Goal: Transaction & Acquisition: Purchase product/service

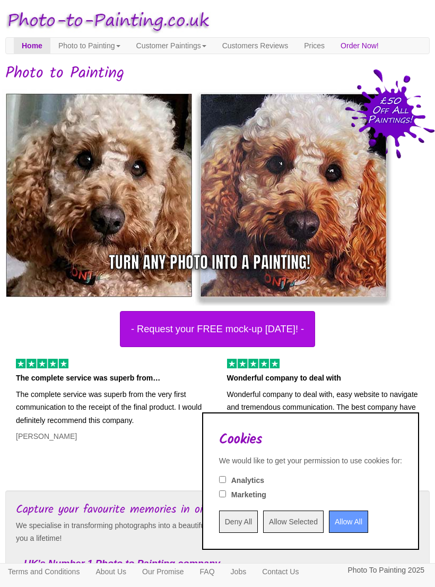
scroll to position [81, 0]
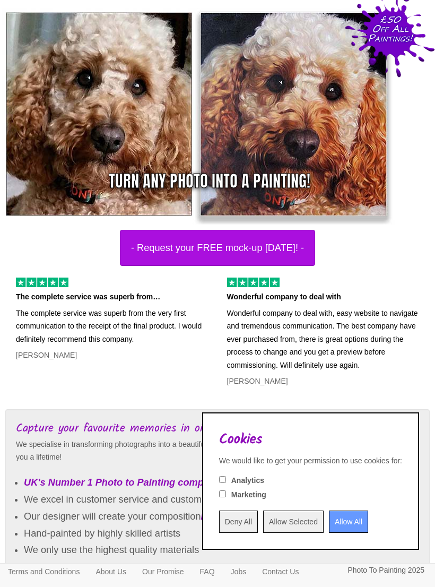
click at [338, 533] on input "Allow All" at bounding box center [348, 522] width 39 height 22
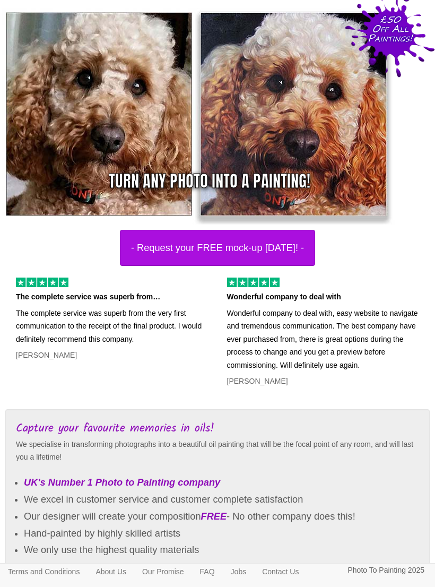
scroll to position [0, 0]
click at [285, 255] on button "- Request your FREE mock-up [DATE]! -" at bounding box center [217, 248] width 195 height 36
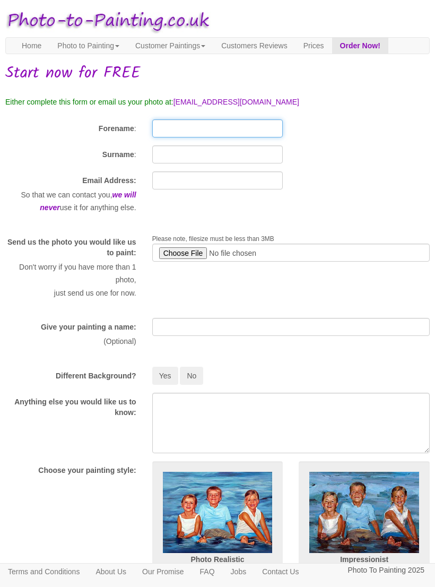
click at [239, 138] on input "Forename" at bounding box center [217, 128] width 131 height 18
click at [186, 262] on input "file" at bounding box center [291, 253] width 278 height 18
type input "C:\fakepath\IMG_6077.jpeg"
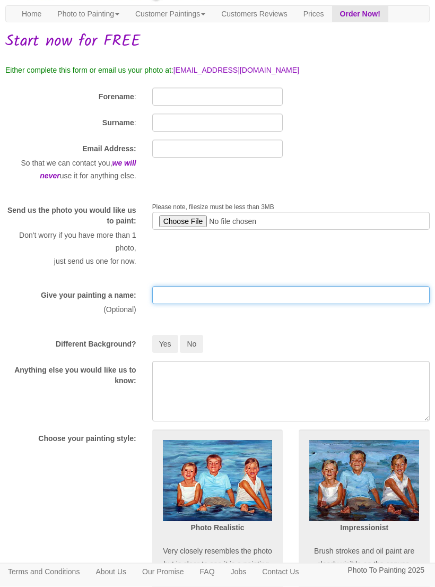
click at [320, 305] on input "text" at bounding box center [291, 296] width 278 height 18
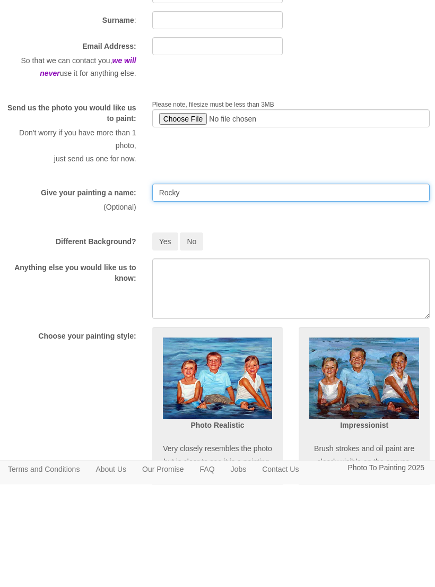
type input "Rocky"
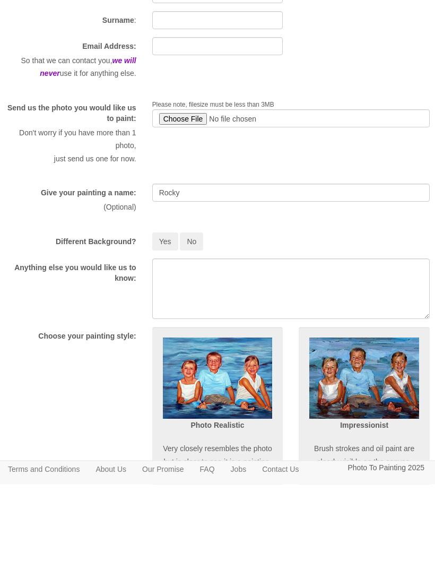
click at [166, 336] on button "Yes" at bounding box center [165, 345] width 26 height 18
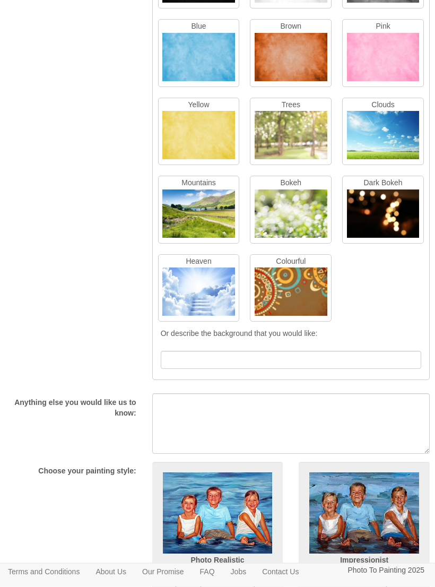
scroll to position [497, 0]
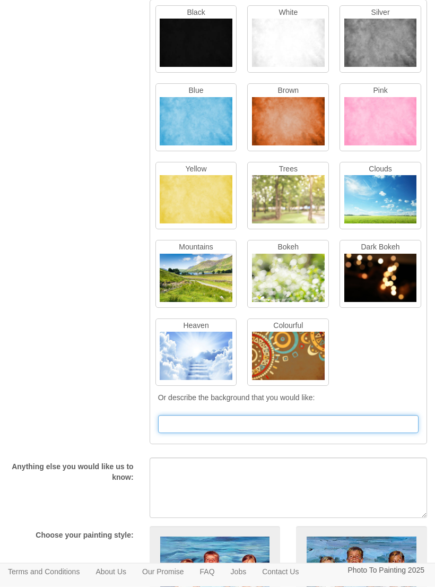
click at [331, 434] on input "text" at bounding box center [288, 425] width 261 height 18
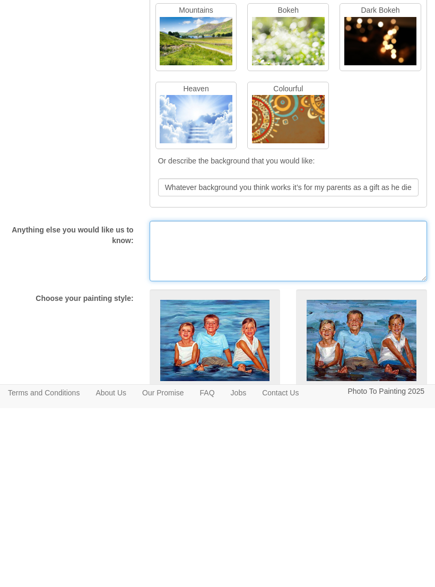
click at [333, 400] on textarea at bounding box center [289, 430] width 278 height 61
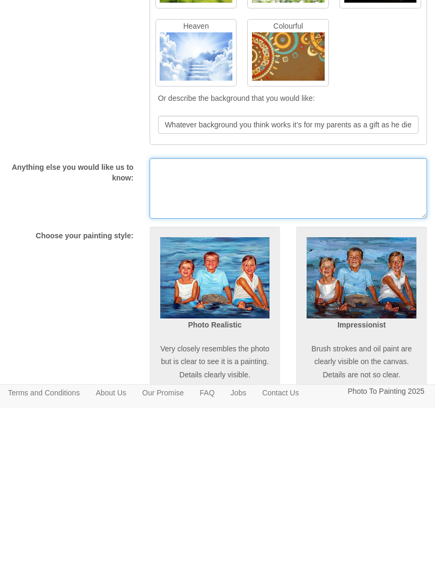
scroll to position [515, 3]
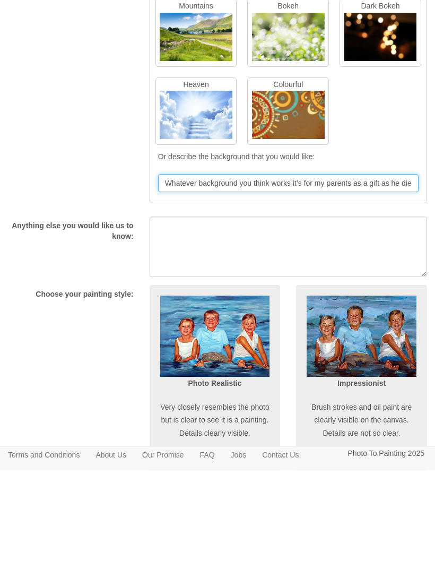
click at [368, 292] on input "Whatever background you think works it’s for my parents as a gift as he died la…" at bounding box center [288, 301] width 261 height 18
click at [308, 292] on input "Whatever background you think works it’s for my parents as a gift as he died la…" at bounding box center [288, 301] width 261 height 18
click at [307, 292] on input "Whatever background you think works it’s for my parents as a gift as he died la…" at bounding box center [288, 301] width 261 height 18
click at [324, 292] on input "Whatever background you think works it’s for my parents as a gift as he died la…" at bounding box center [288, 301] width 261 height 18
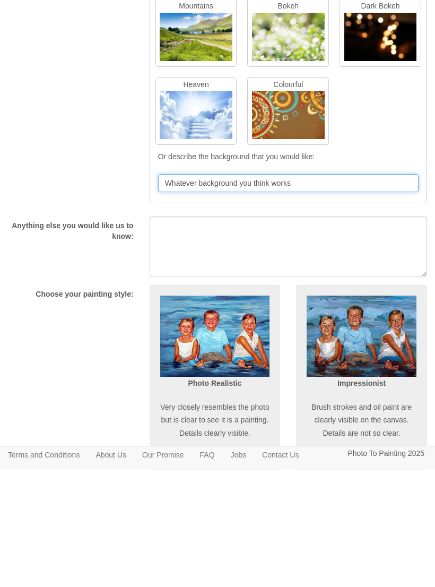
type input "Whatever background you think works"
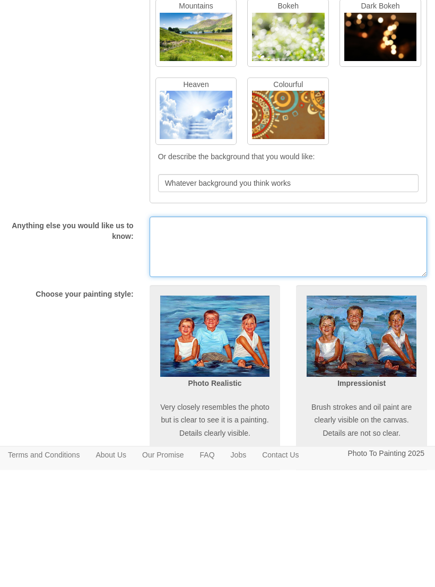
click at [293, 334] on textarea at bounding box center [289, 364] width 278 height 61
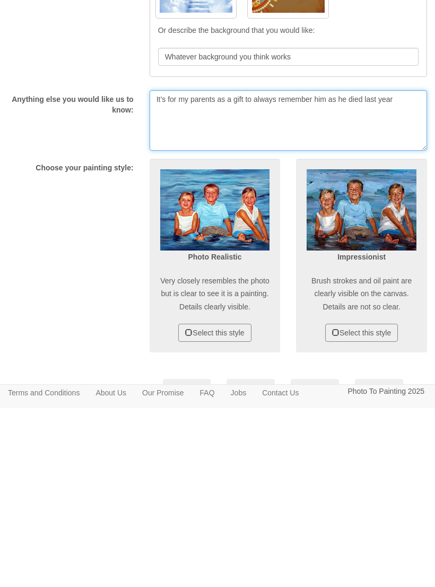
scroll to position [608, 3]
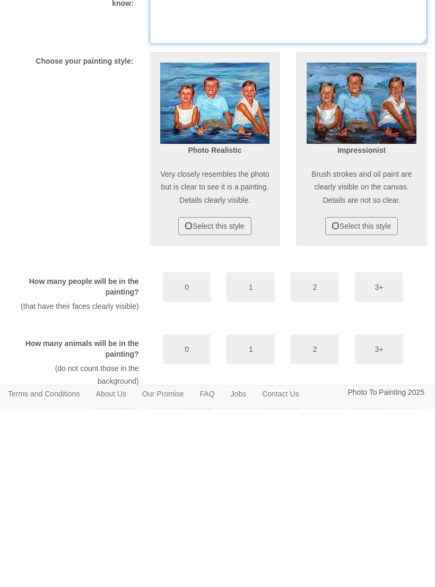
type textarea "It’s for my parents as a gift to always remember him as he died last year"
click at [243, 346] on p "Very closely resembles the photo but is clear to see it is a painting. Details …" at bounding box center [215, 365] width 110 height 39
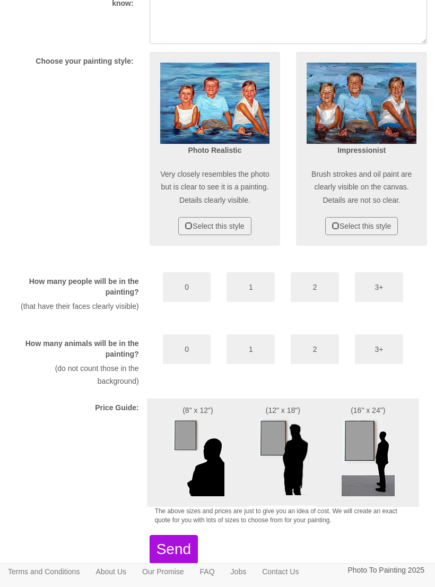
click at [178, 235] on button "Select this style" at bounding box center [214, 226] width 73 height 18
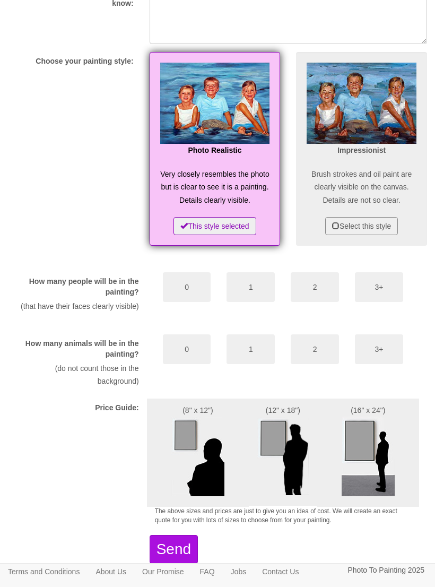
click at [189, 302] on button "0" at bounding box center [187, 287] width 48 height 30
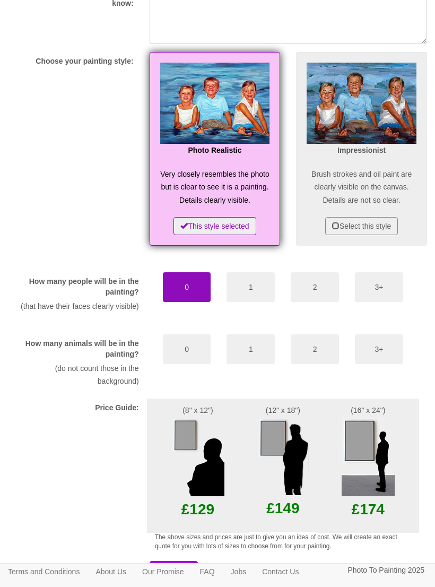
click at [262, 364] on button "1" at bounding box center [251, 350] width 48 height 30
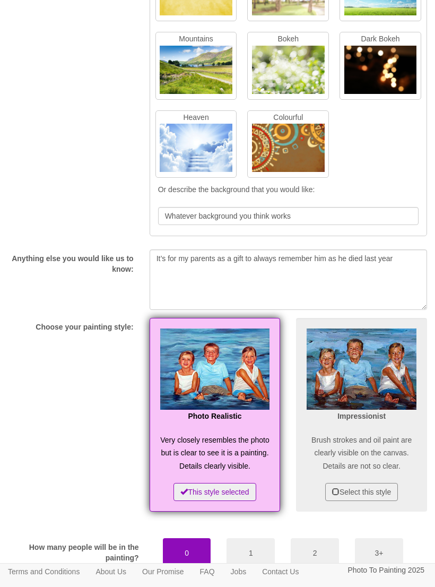
scroll to position [577, 3]
